Goal: Task Accomplishment & Management: Manage account settings

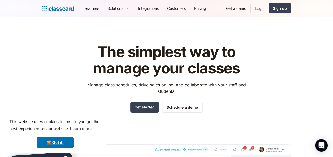
click at [261, 6] on link "Login" at bounding box center [259, 8] width 18 height 12
click at [258, 7] on link "Login" at bounding box center [259, 8] width 18 height 12
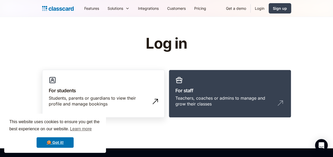
click at [131, 99] on div "Students, parents or guardians to view their profile and manage bookings" at bounding box center [98, 101] width 98 height 12
click at [93, 98] on div "Students, parents or guardians to view their profile and manage bookings" at bounding box center [98, 101] width 98 height 12
